Goal: Information Seeking & Learning: Check status

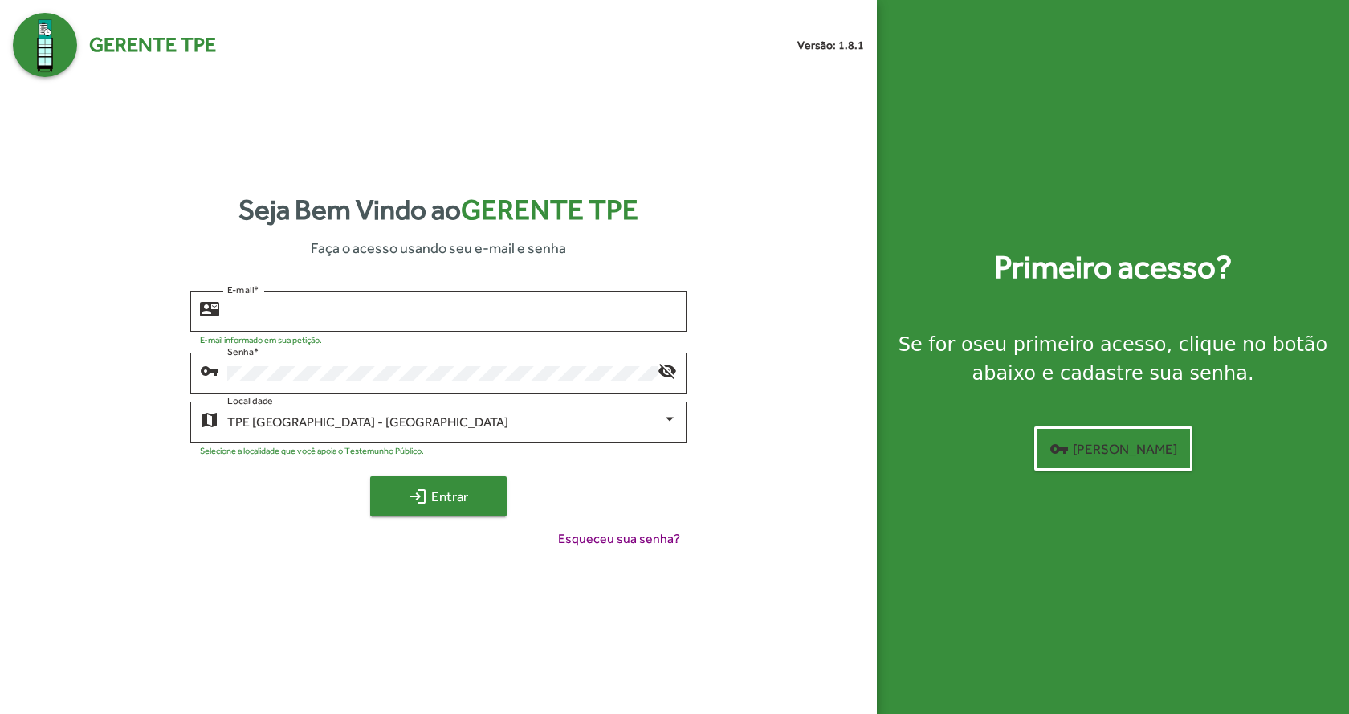
type input "**********"
click at [438, 490] on span "login Entrar" at bounding box center [439, 496] width 108 height 29
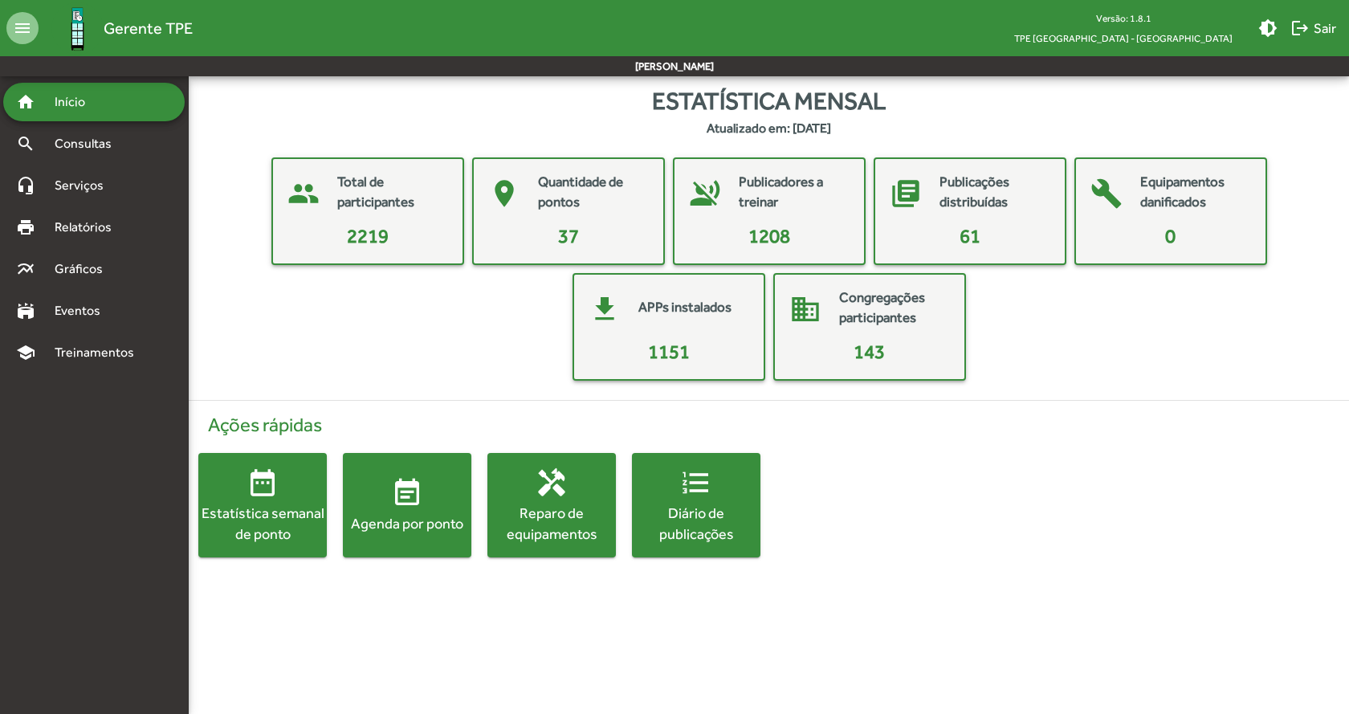
drag, startPoint x: 406, startPoint y: 22, endPoint x: 343, endPoint y: 339, distance: 322.6
click at [343, 339] on div "people Total de participantes 2219 place Quantidade de pontos 37 voice_over_off…" at bounding box center [769, 268] width 1134 height 223
click at [129, 153] on span "Consultas" at bounding box center [89, 143] width 88 height 19
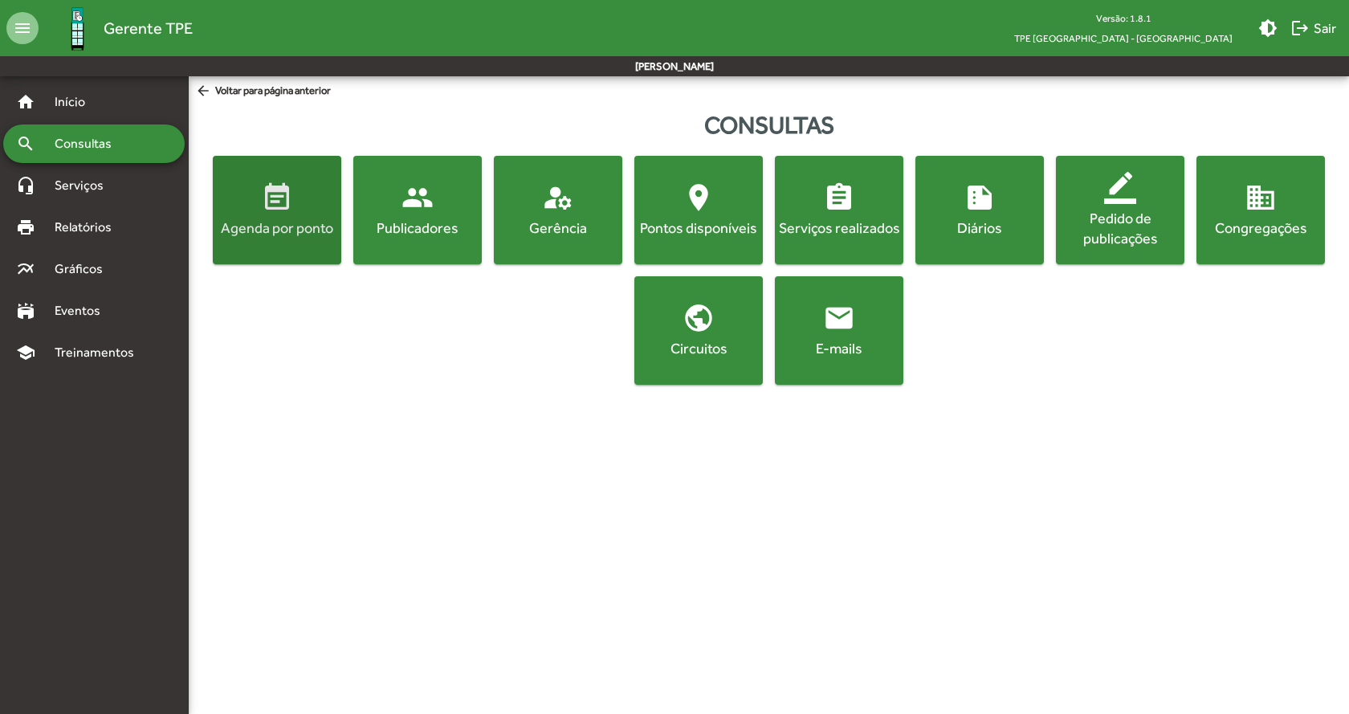
click at [310, 218] on div "Agenda por ponto" at bounding box center [277, 228] width 122 height 20
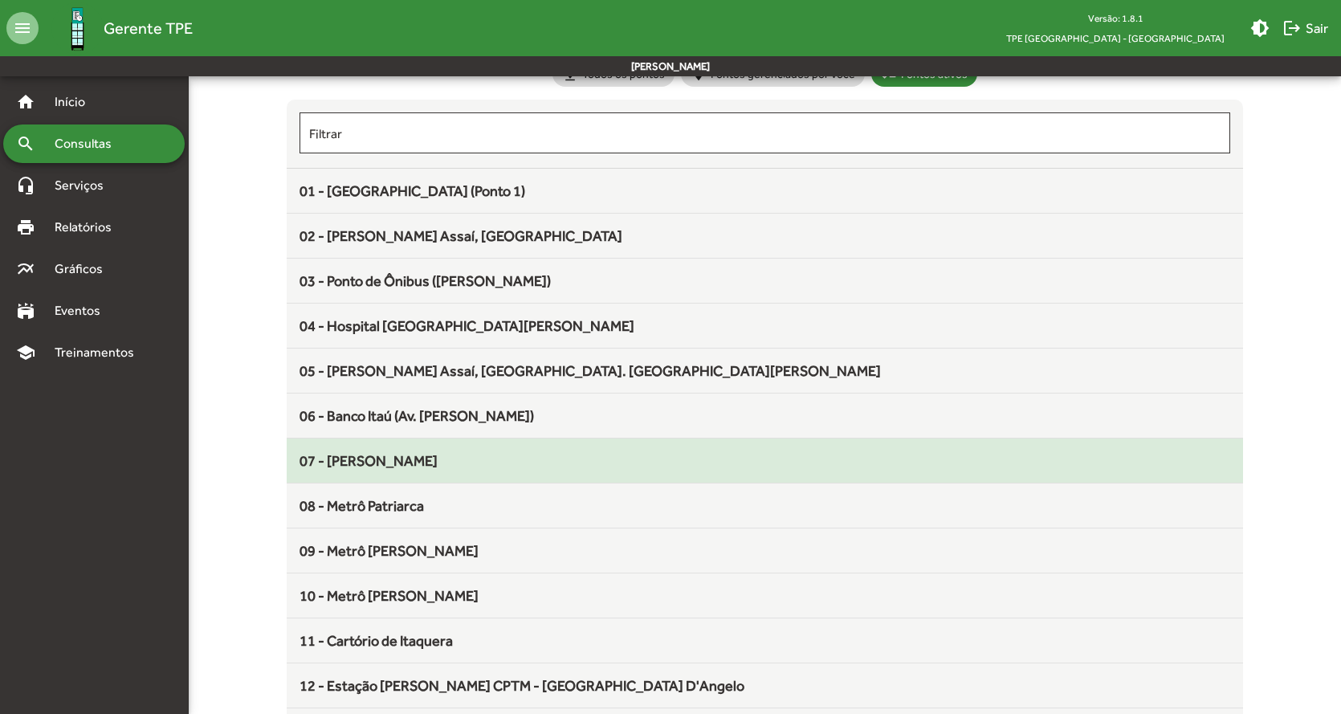
scroll to position [161, 0]
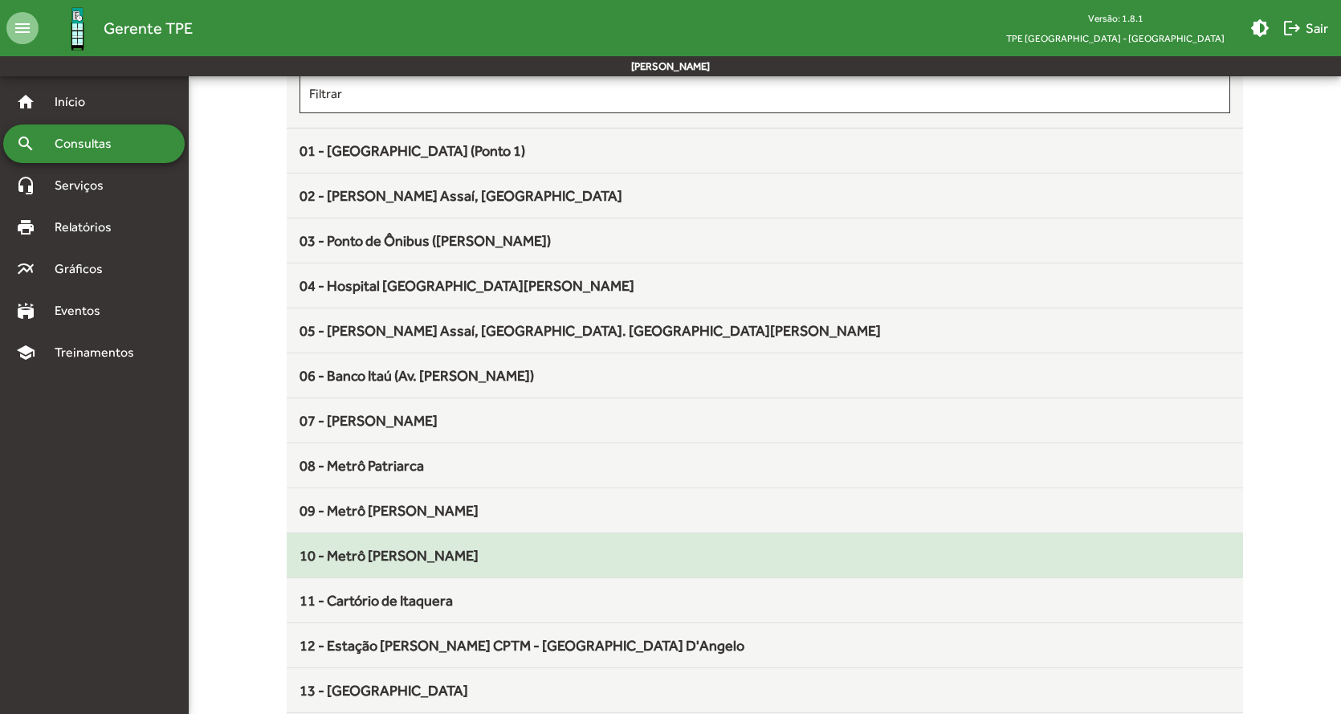
click at [487, 547] on div "10 - Metrô [PERSON_NAME]" at bounding box center [764, 555] width 931 height 22
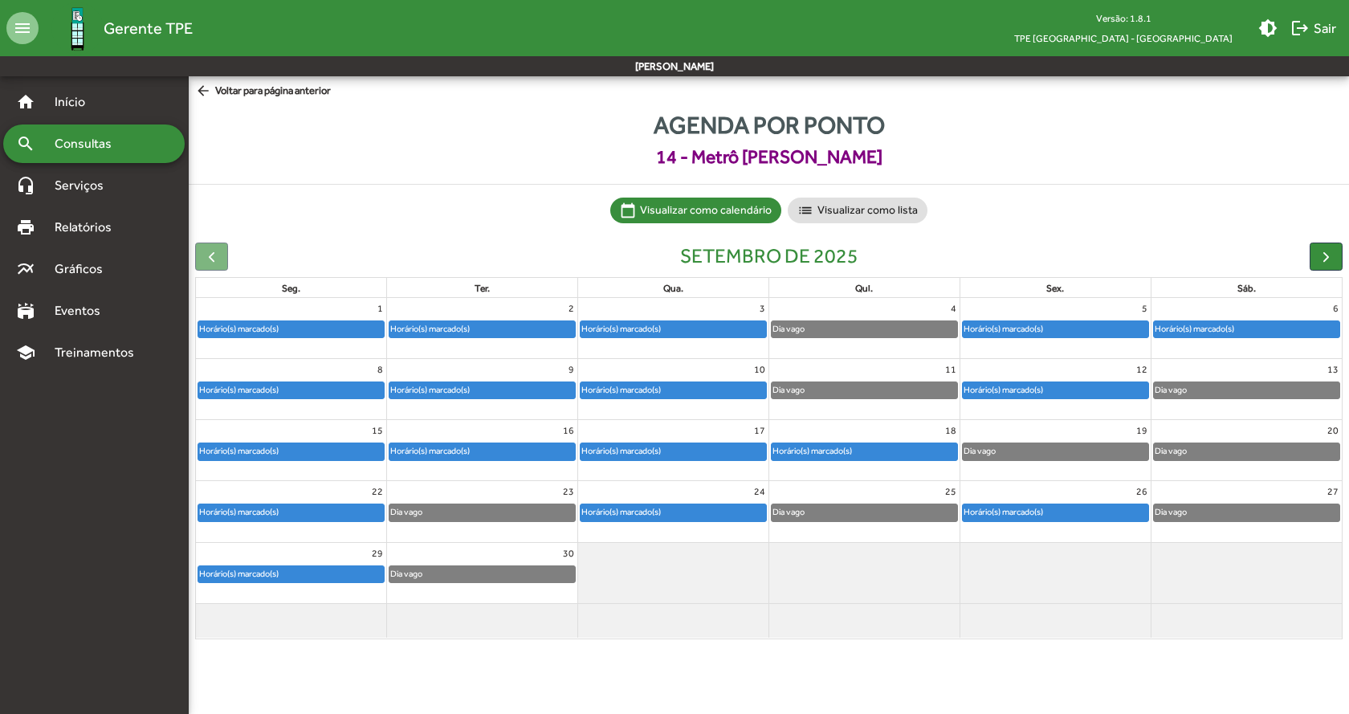
click at [1098, 327] on div "Horário(s) marcado(s)" at bounding box center [1055, 329] width 185 height 16
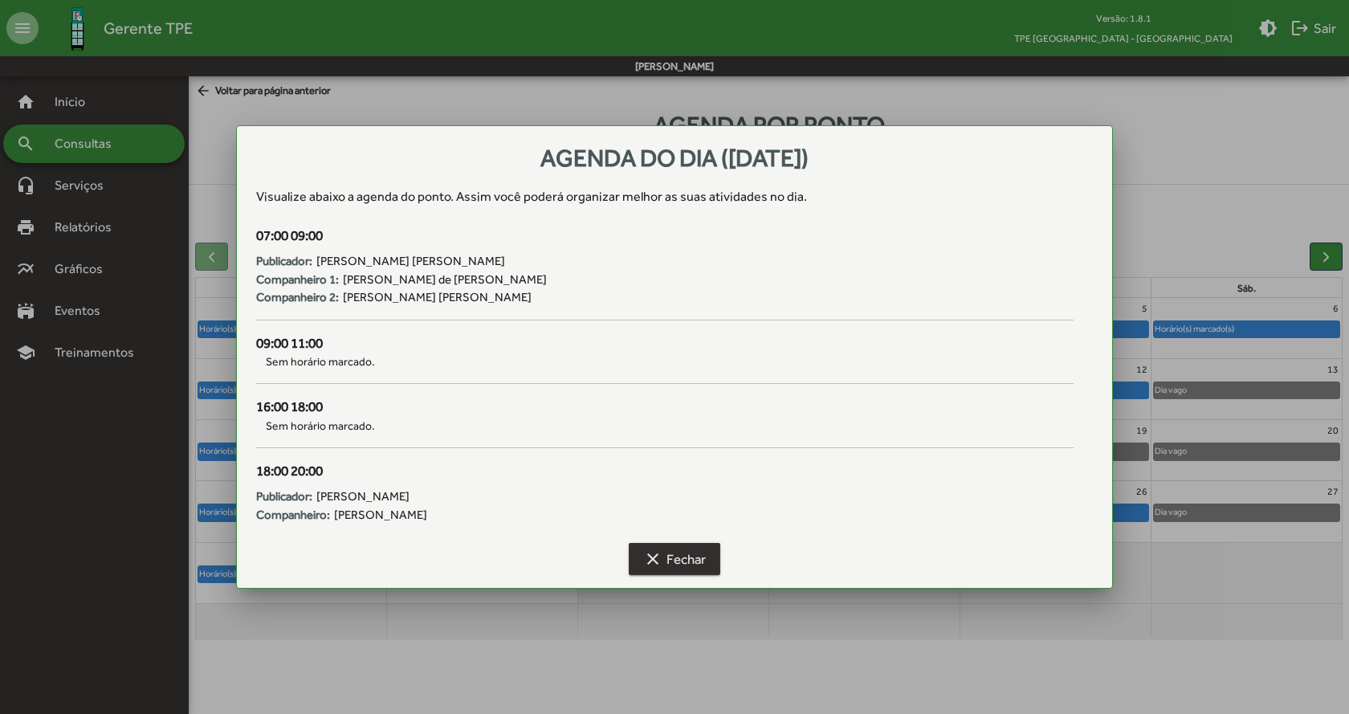
click at [667, 555] on span "clear Fechar" at bounding box center [674, 558] width 63 height 29
